Goal: Information Seeking & Learning: Learn about a topic

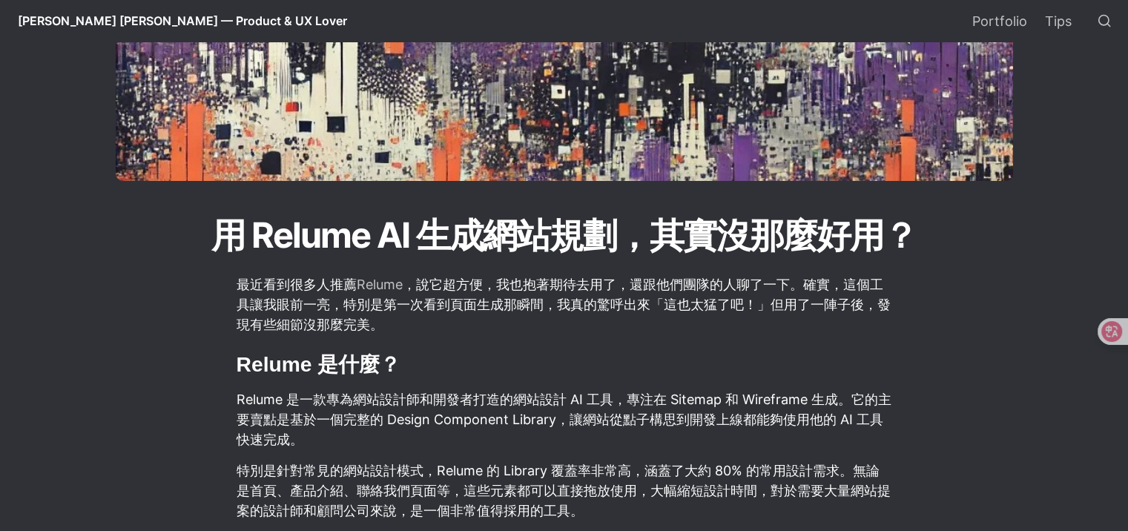
scroll to position [247, 0]
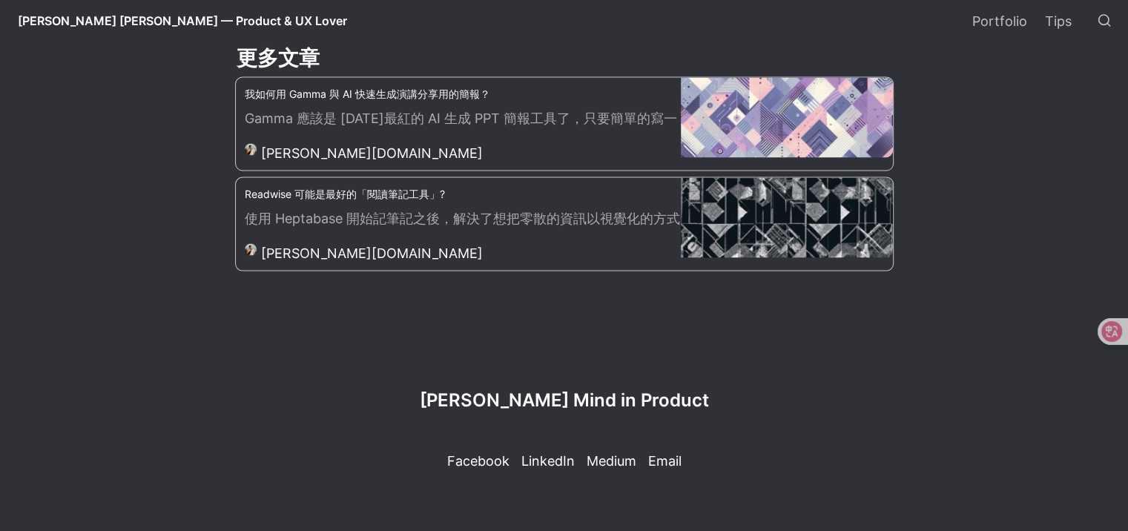
scroll to position [2951, 0]
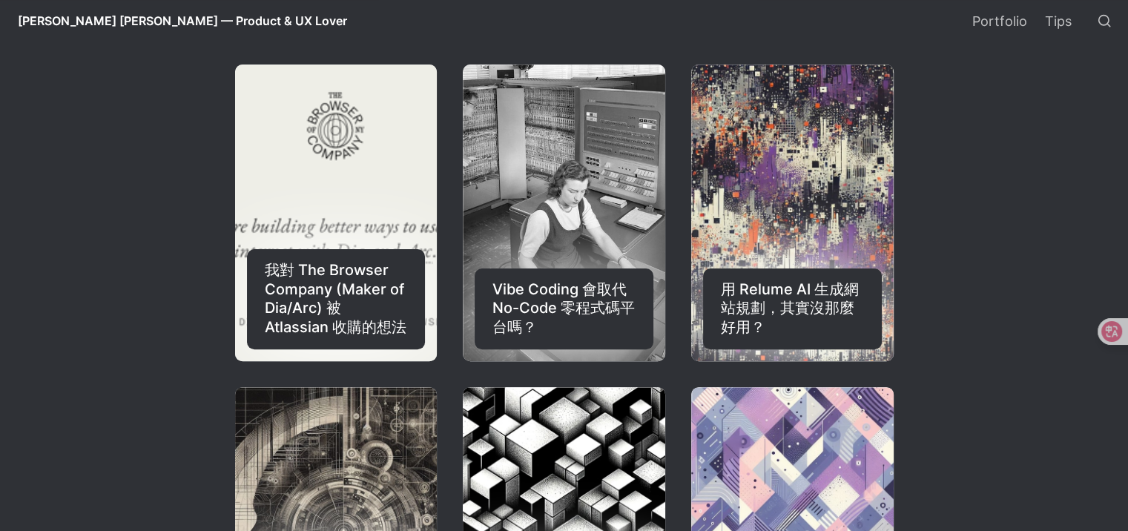
scroll to position [741, 0]
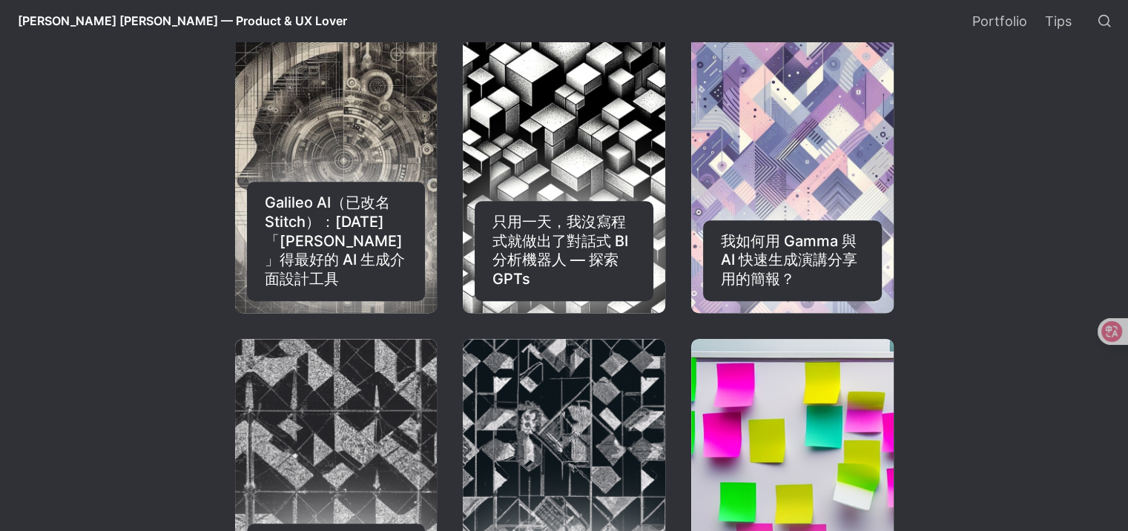
drag, startPoint x: 312, startPoint y: 233, endPoint x: 216, endPoint y: 139, distance: 134.7
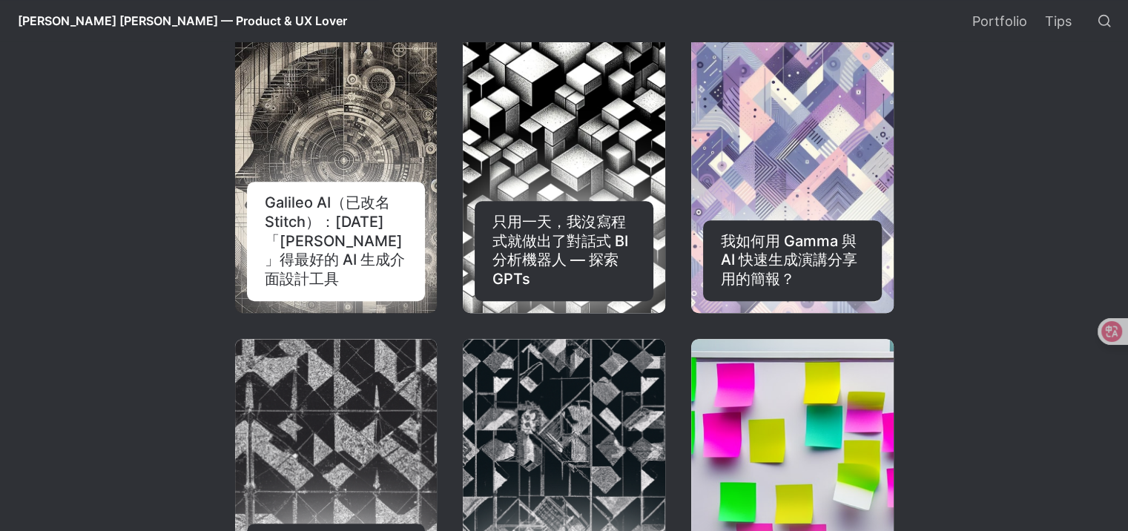
click at [356, 221] on div "Galileo AI（已改名 Stitch）：2024 年「平衡」得最好的 AI 生成介面設計工具" at bounding box center [336, 241] width 179 height 119
click at [343, 268] on div "Galileo AI（已改名 Stitch）：2024 年「平衡」得最好的 AI 生成介面設計工具" at bounding box center [336, 241] width 179 height 119
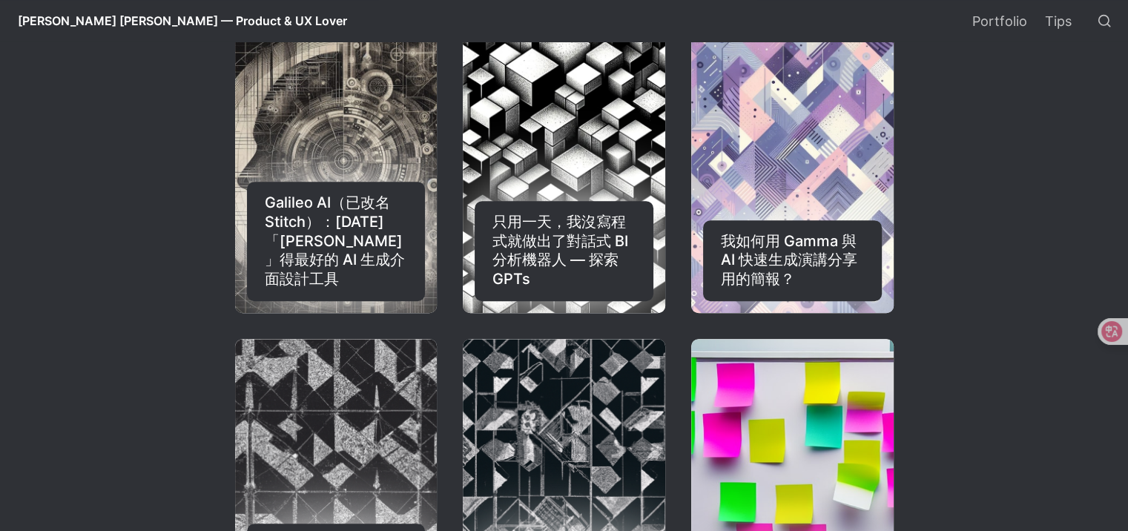
drag, startPoint x: 1014, startPoint y: 321, endPoint x: 1003, endPoint y: 342, distance: 23.6
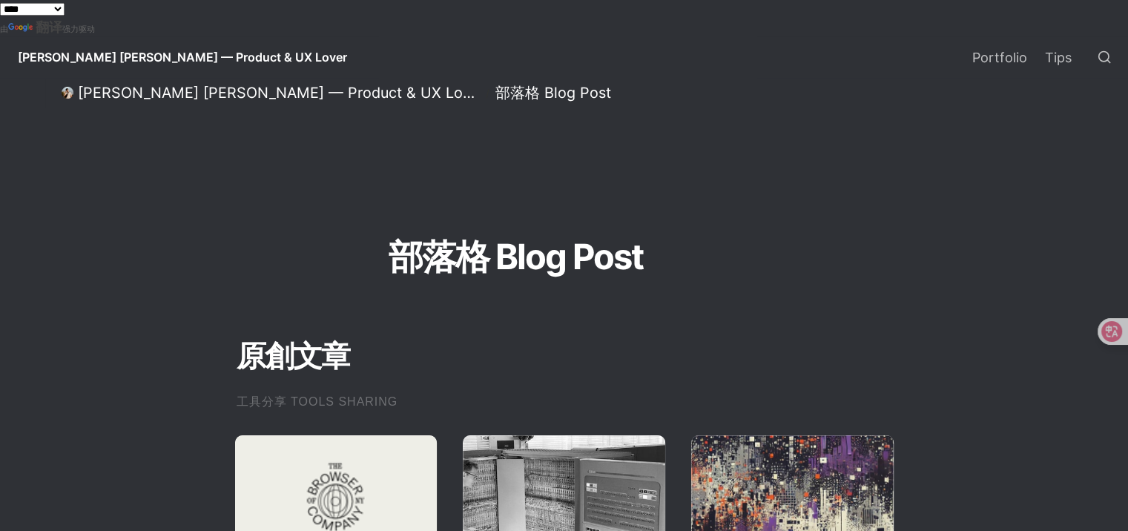
scroll to position [247, 0]
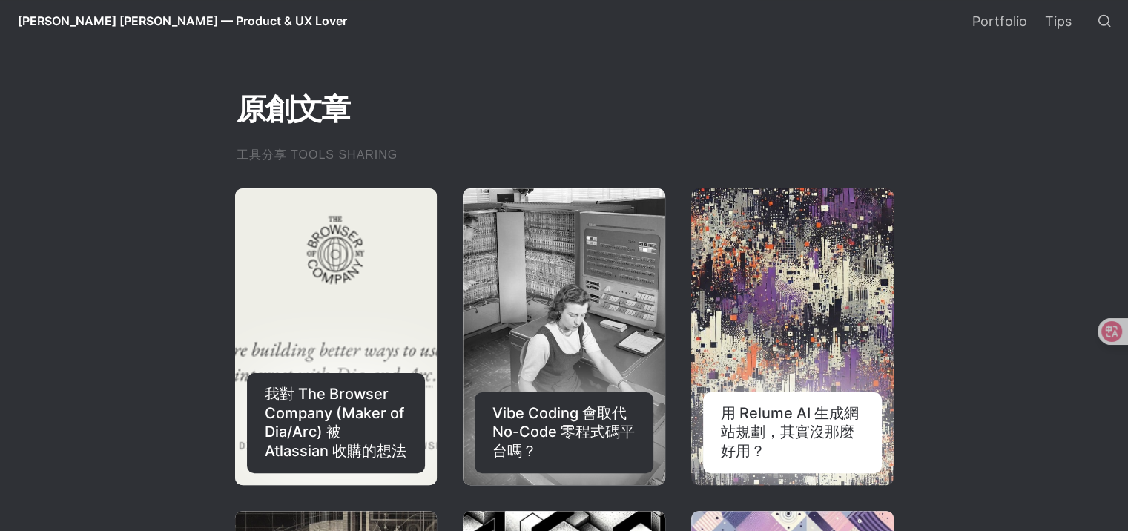
click at [788, 318] on link "用 Relume AI 生成網站規劃，其實沒那麼好用？" at bounding box center [792, 336] width 202 height 297
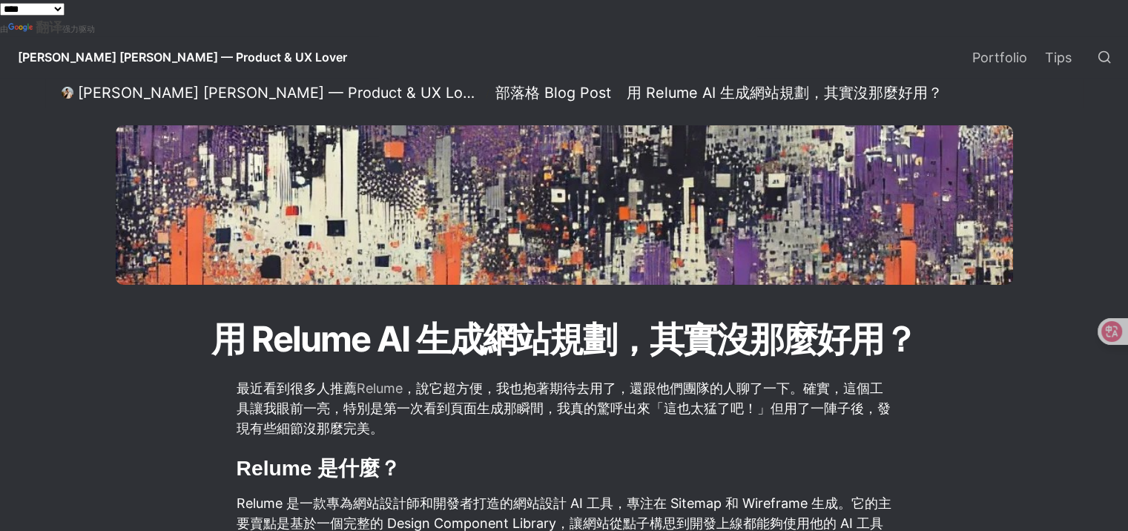
scroll to position [371, 0]
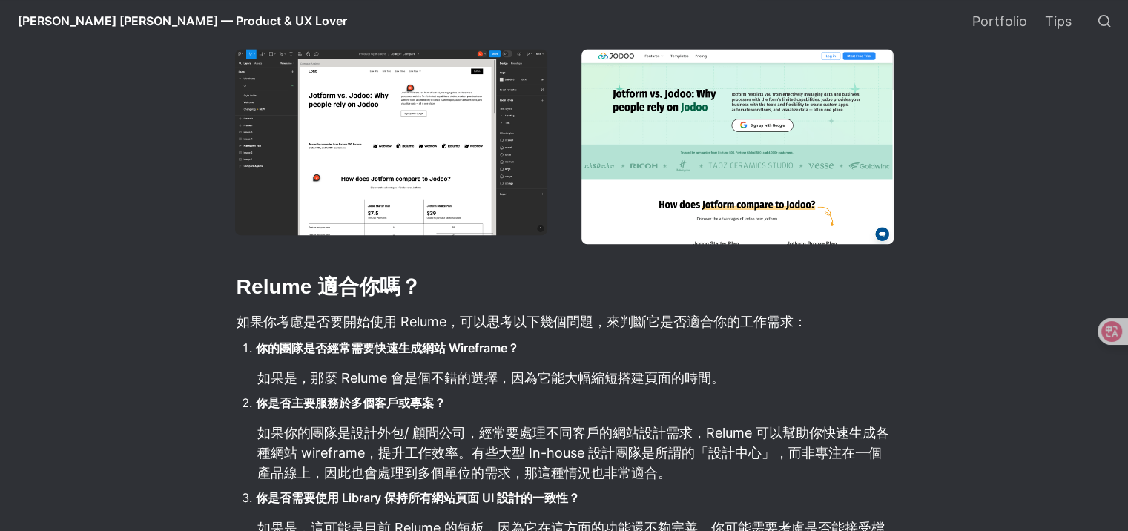
scroll to position [1854, 0]
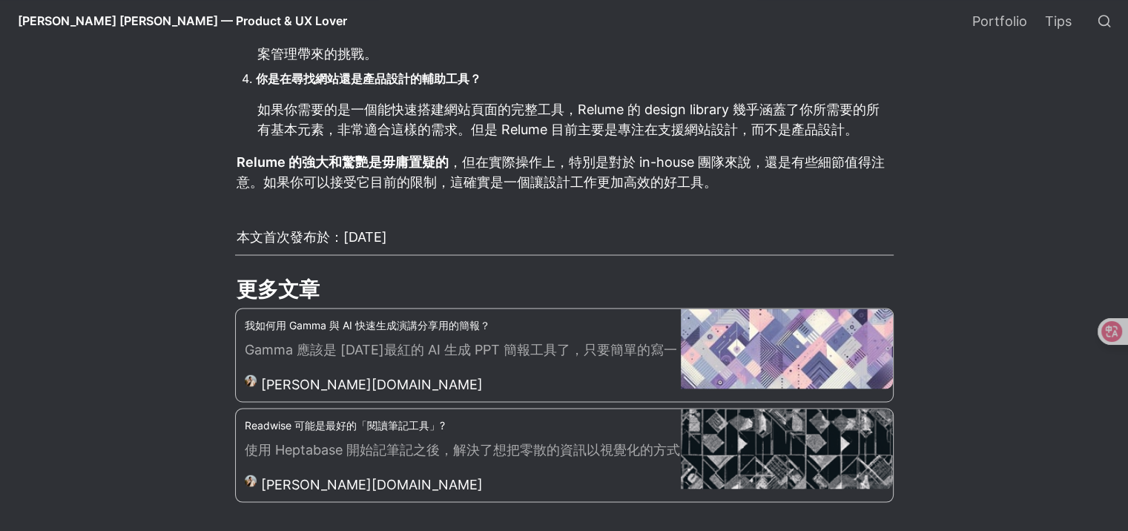
scroll to position [2471, 0]
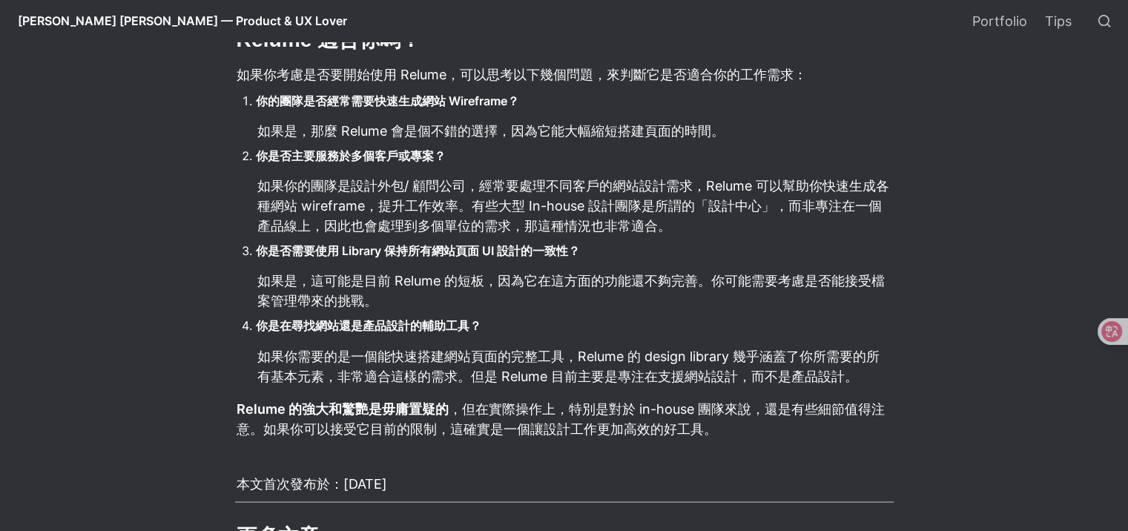
click at [553, 105] on li "你的團隊是否經常需要快速生成網站 Wireframe？" at bounding box center [575, 101] width 638 height 22
drag, startPoint x: 395, startPoint y: 76, endPoint x: 445, endPoint y: 74, distance: 49.7
click at [445, 74] on p "如果你考慮是否要開始使用 Relume，可以思考以下幾個問題，來判斷它是否適合你的工作需求：" at bounding box center [564, 74] width 658 height 24
